Goal: Transaction & Acquisition: Purchase product/service

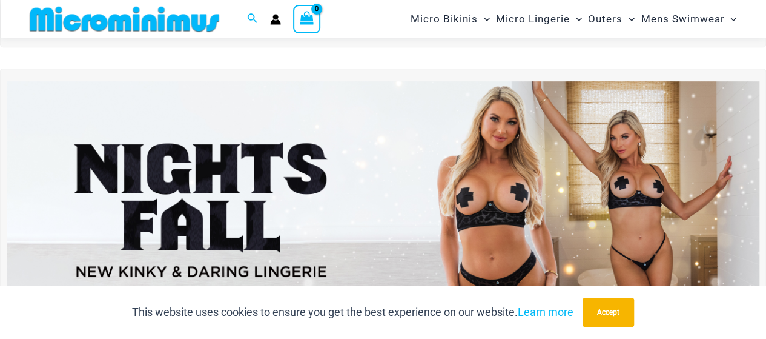
scroll to position [291, 0]
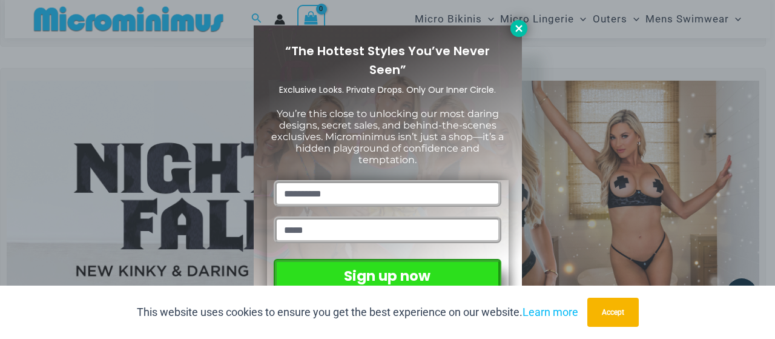
click at [517, 32] on icon at bounding box center [519, 28] width 11 height 11
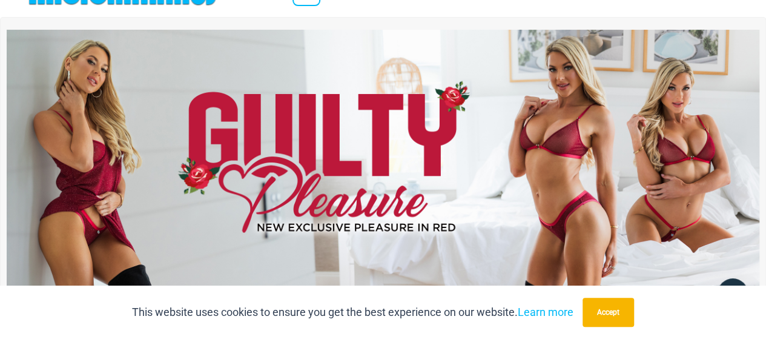
scroll to position [0, 0]
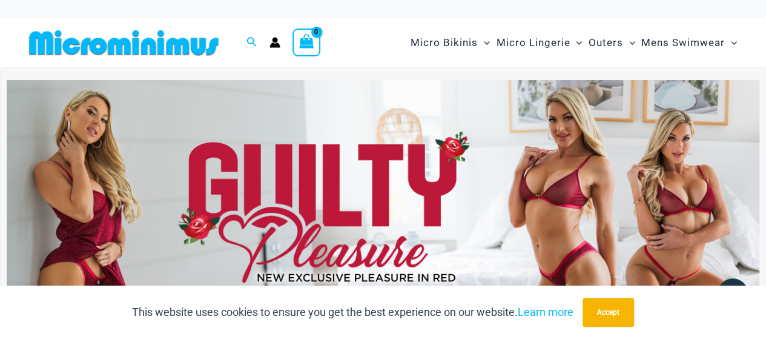
click at [320, 179] on img at bounding box center [383, 208] width 753 height 256
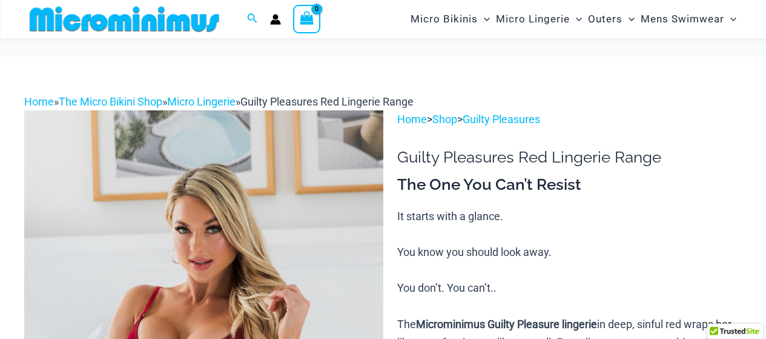
scroll to position [180, 0]
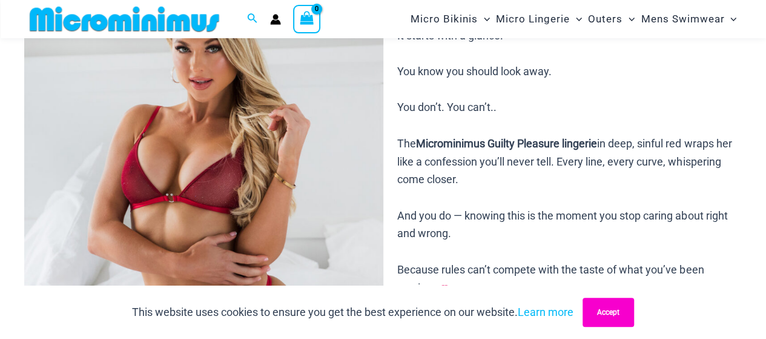
click at [604, 316] on button "Accept" at bounding box center [608, 311] width 51 height 29
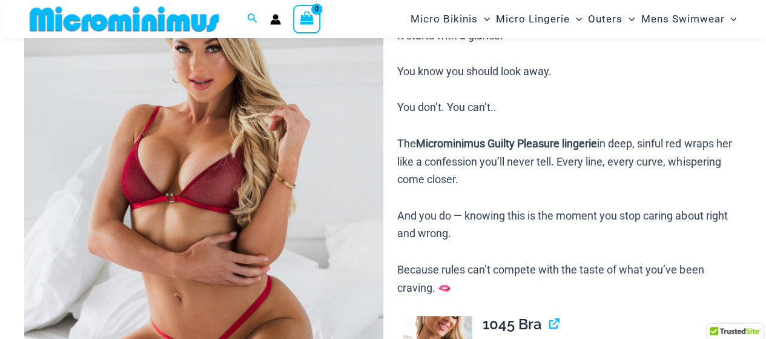
click at [304, 167] on img at bounding box center [203, 199] width 359 height 538
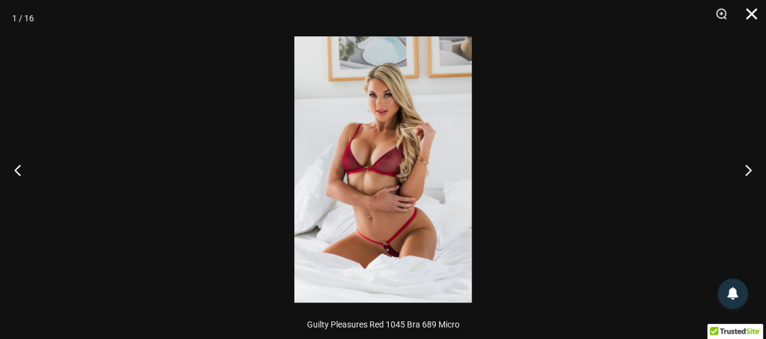
click at [752, 19] on button "Close" at bounding box center [747, 18] width 30 height 36
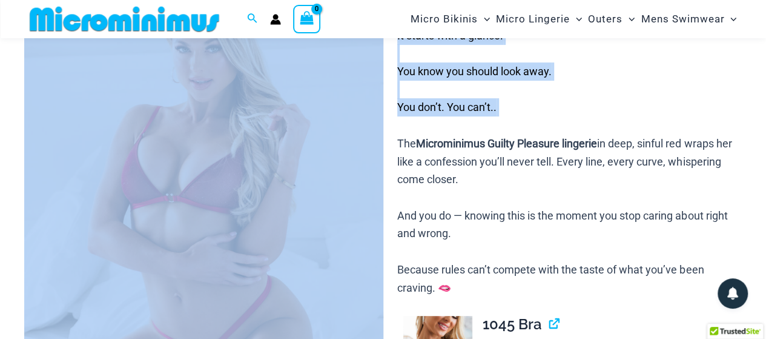
drag, startPoint x: 752, startPoint y: 19, endPoint x: 528, endPoint y: 137, distance: 253.0
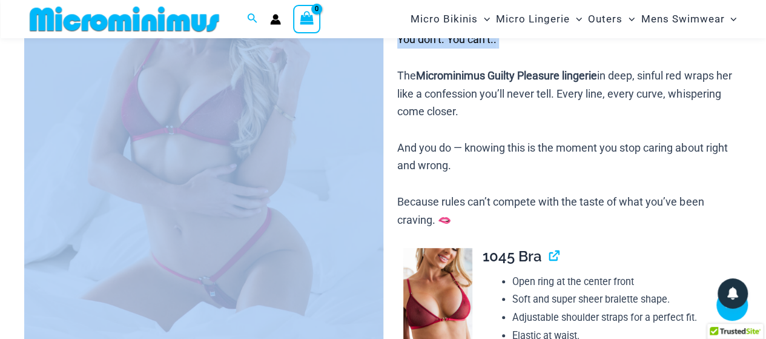
scroll to position [302, 0]
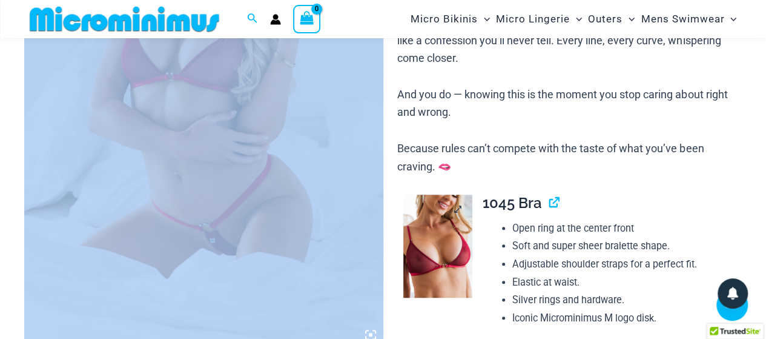
click at [451, 220] on img at bounding box center [437, 246] width 69 height 104
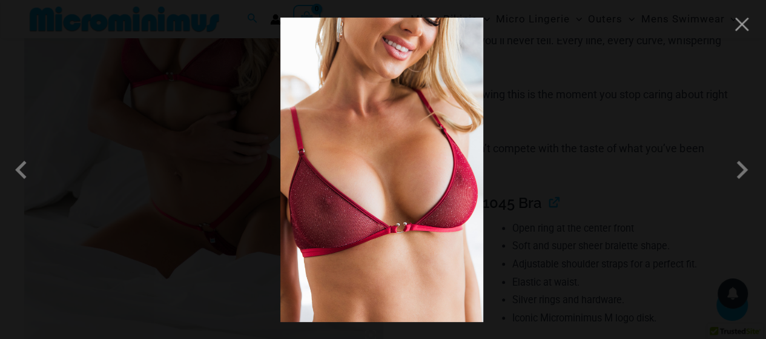
click at [742, 34] on div at bounding box center [383, 169] width 766 height 339
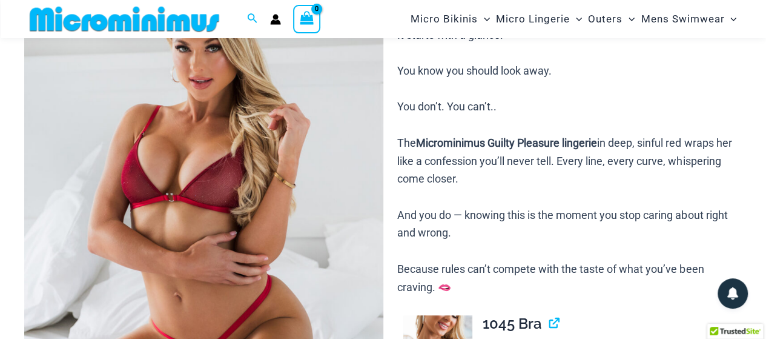
scroll to position [59, 0]
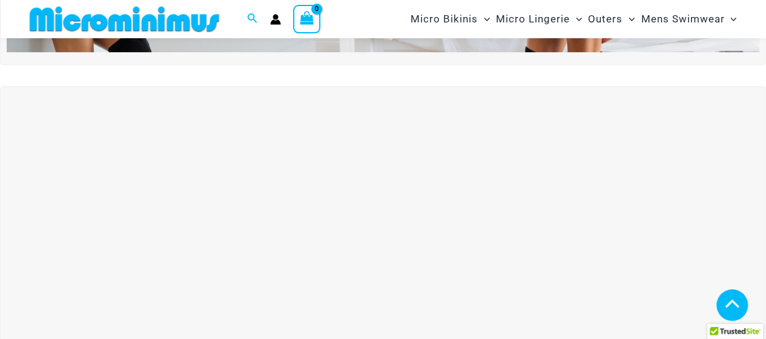
scroll to position [353, 0]
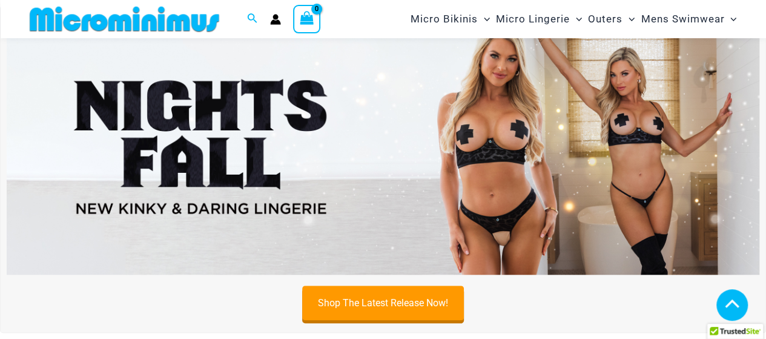
click at [286, 148] on img at bounding box center [383, 146] width 753 height 256
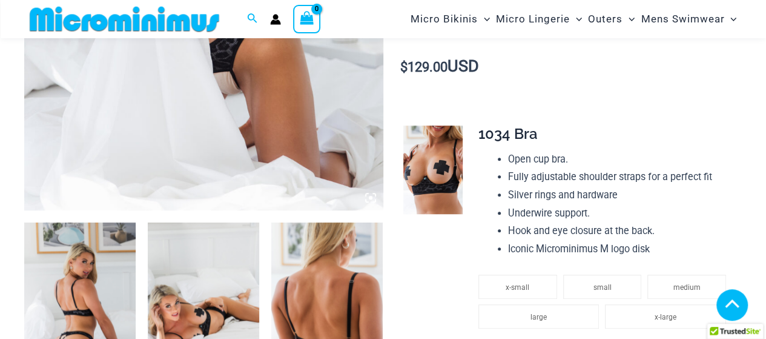
scroll to position [409, 0]
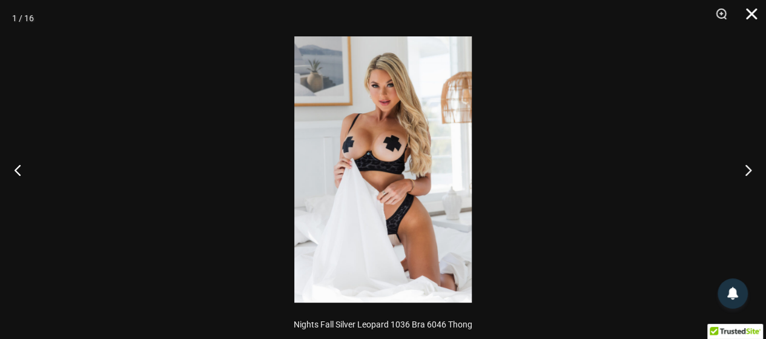
click at [752, 16] on button "Close" at bounding box center [747, 18] width 30 height 36
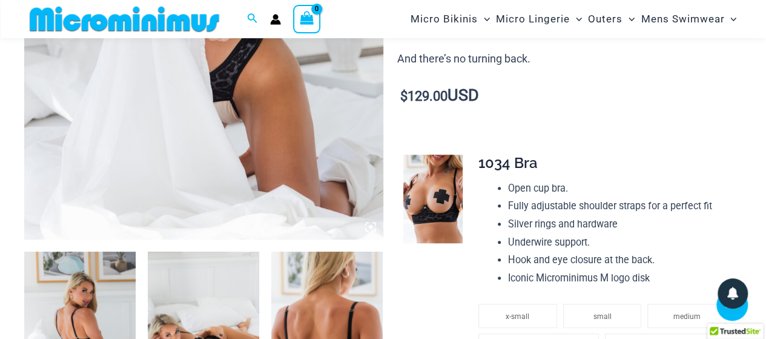
click at [436, 193] on img at bounding box center [432, 198] width 59 height 88
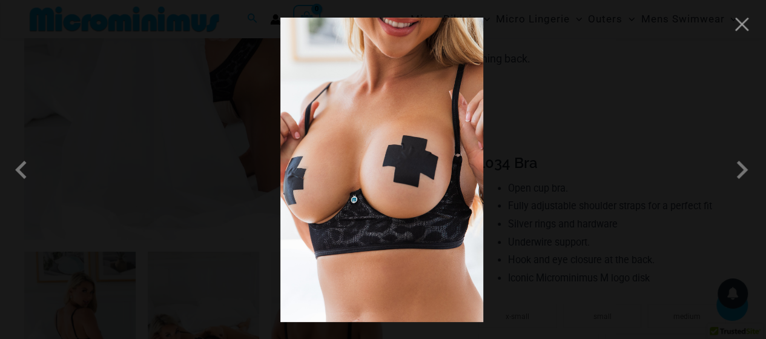
click at [740, 35] on div at bounding box center [383, 169] width 766 height 339
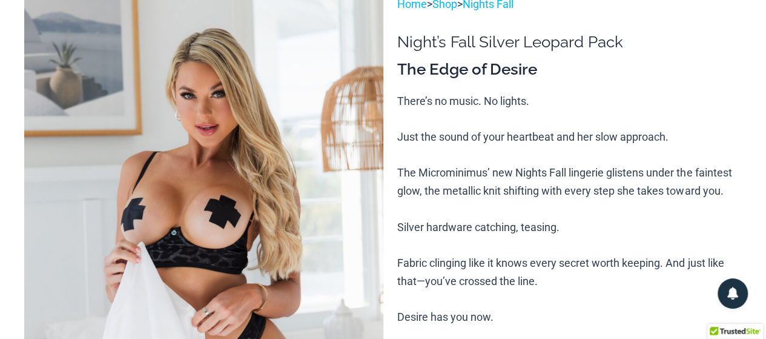
scroll to position [0, 0]
